Goal: Task Accomplishment & Management: Manage account settings

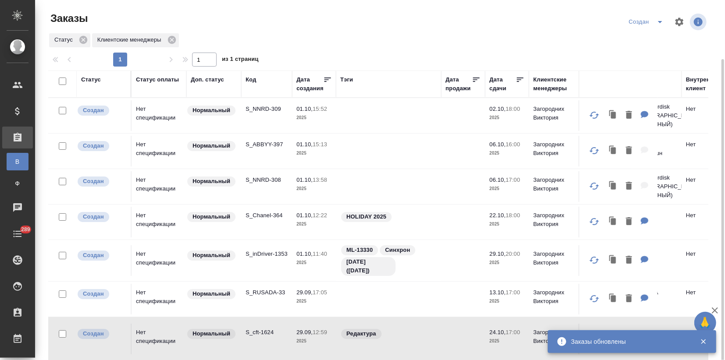
scroll to position [31, 0]
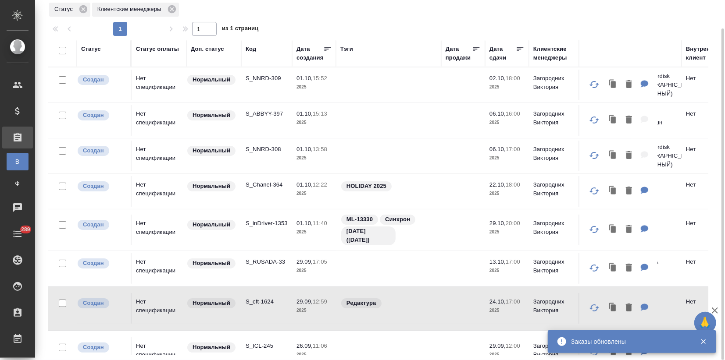
click at [256, 97] on td "S_NNRD-309" at bounding box center [266, 85] width 51 height 31
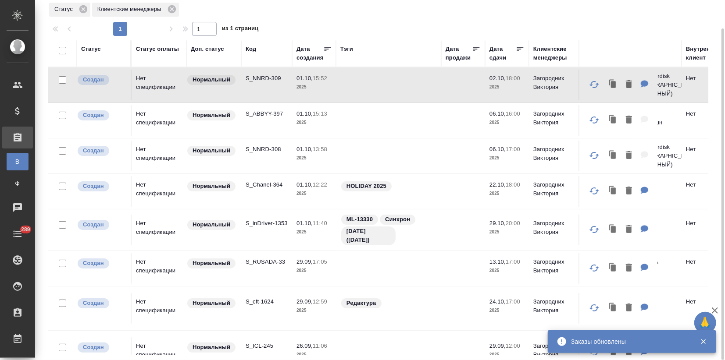
click at [256, 97] on td "S_NNRD-309" at bounding box center [266, 85] width 51 height 31
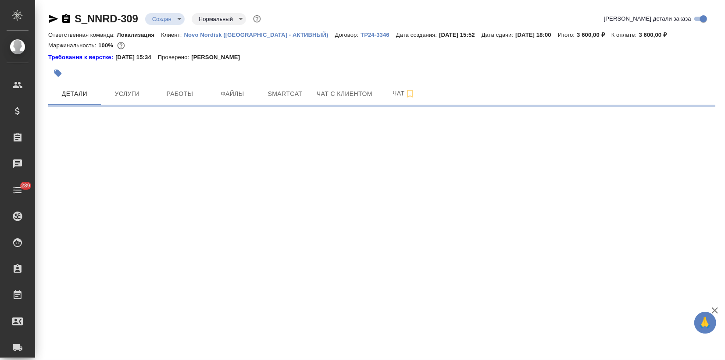
select select "RU"
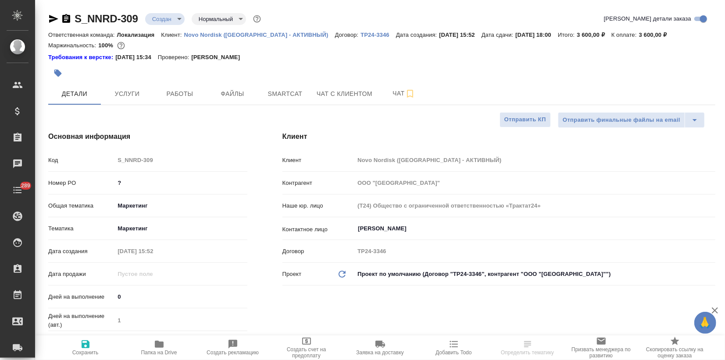
type textarea "x"
click at [164, 24] on body "🙏 .cls-1 fill:#fff; AWATERA Zagorodnikh [PERSON_NAME] Спецификации Заказы Чаты …" at bounding box center [362, 180] width 725 height 360
type textarea "x"
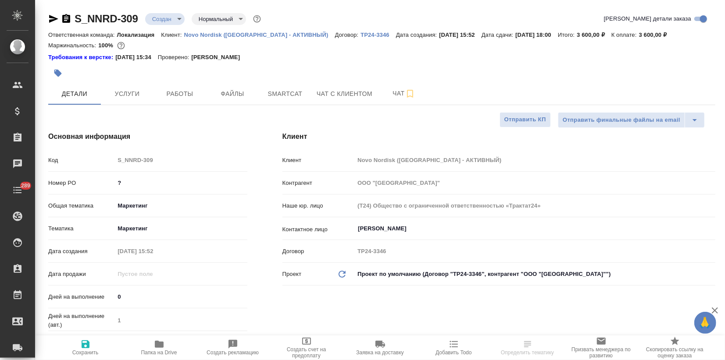
type textarea "x"
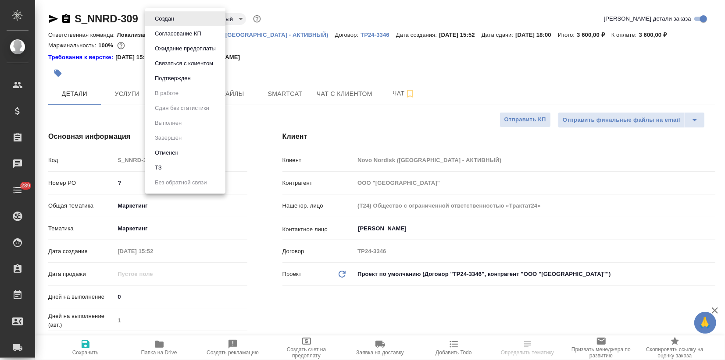
type textarea "x"
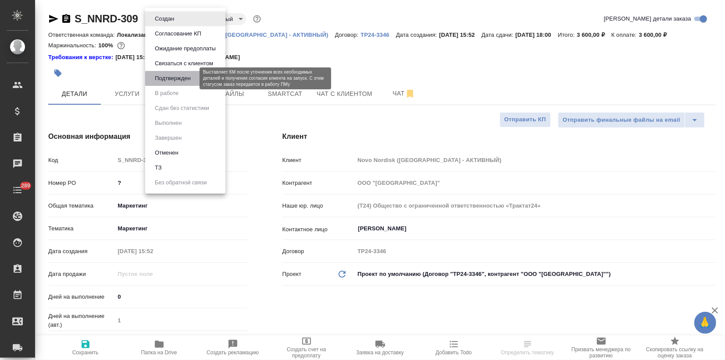
click at [172, 82] on button "Подтвержден" at bounding box center [172, 79] width 41 height 10
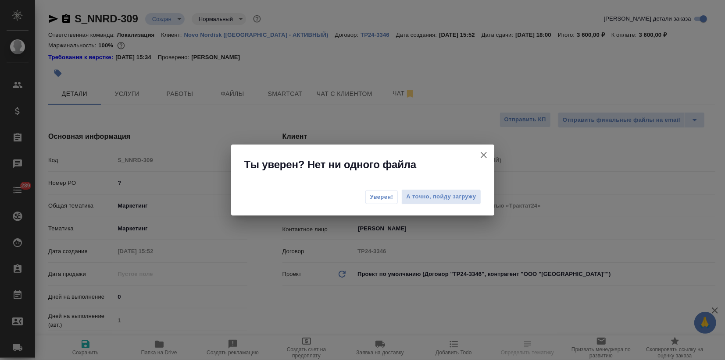
click at [382, 196] on span "Уверен!" at bounding box center [381, 197] width 23 height 9
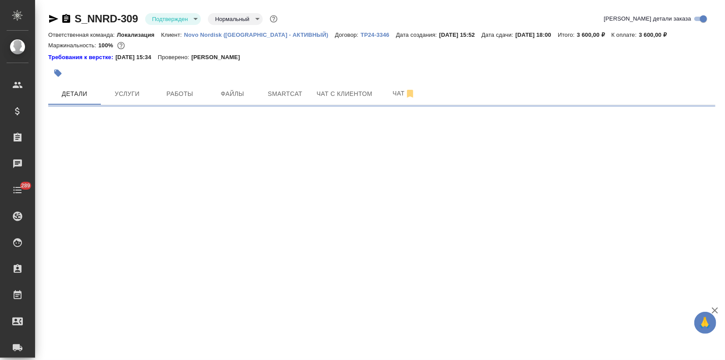
select select "RU"
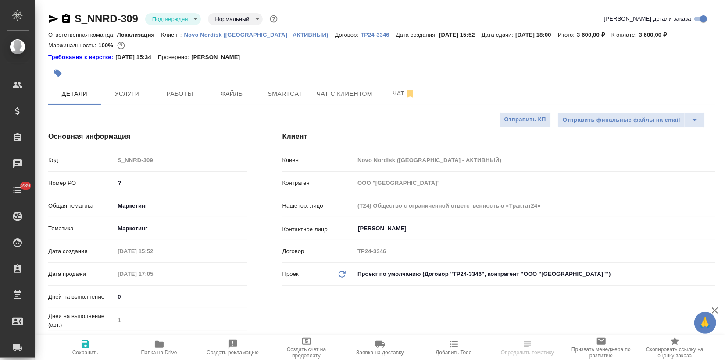
type textarea "x"
click at [52, 18] on icon "button" at bounding box center [53, 19] width 9 height 8
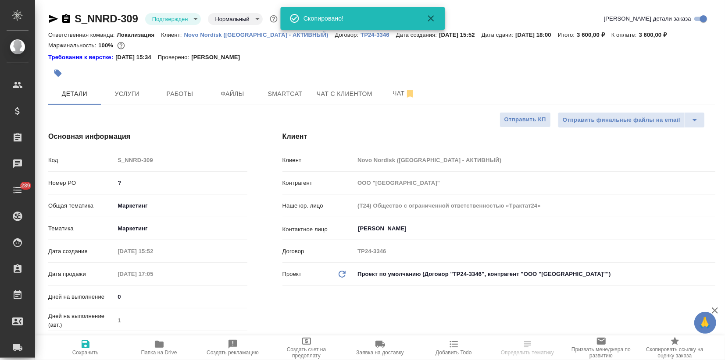
type textarea "x"
select select "RU"
type textarea "x"
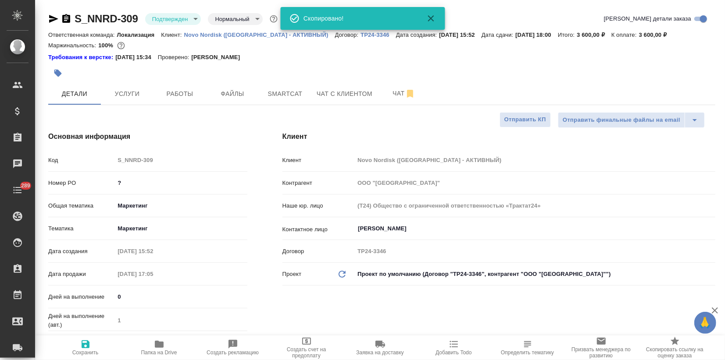
type textarea "x"
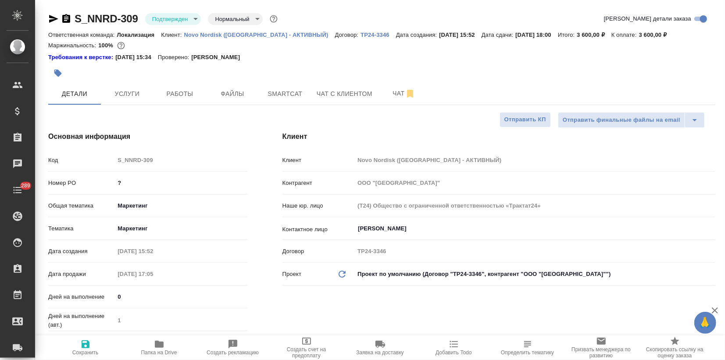
type textarea "x"
